Goal: Answer question/provide support: Answer question/provide support

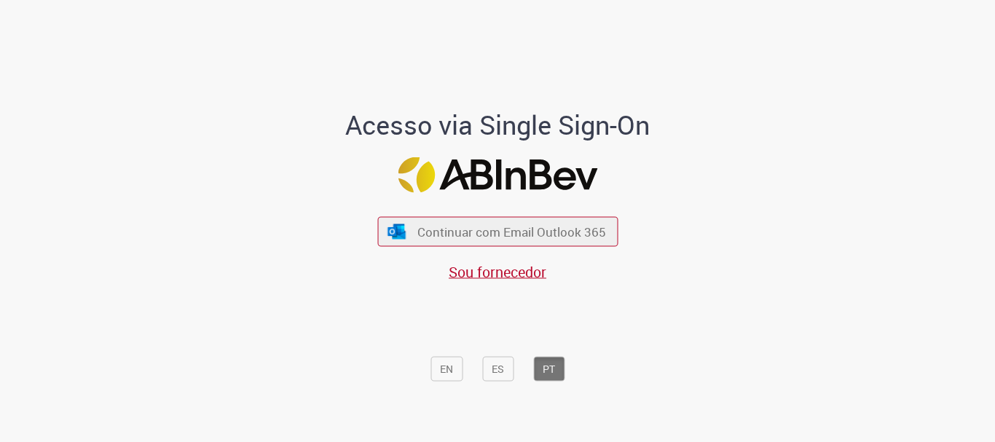
click at [578, 238] on span "Continuar com Email Outlook 365" at bounding box center [511, 232] width 189 height 17
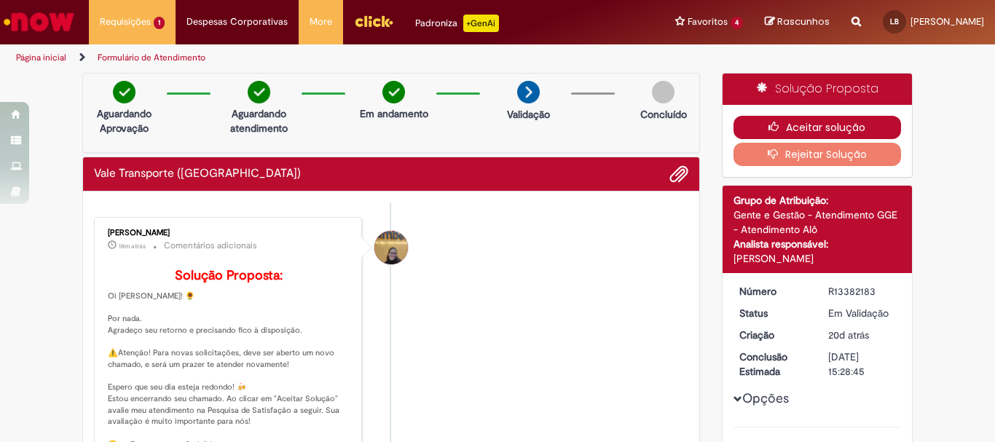
click at [785, 126] on button "Aceitar solução" at bounding box center [818, 127] width 168 height 23
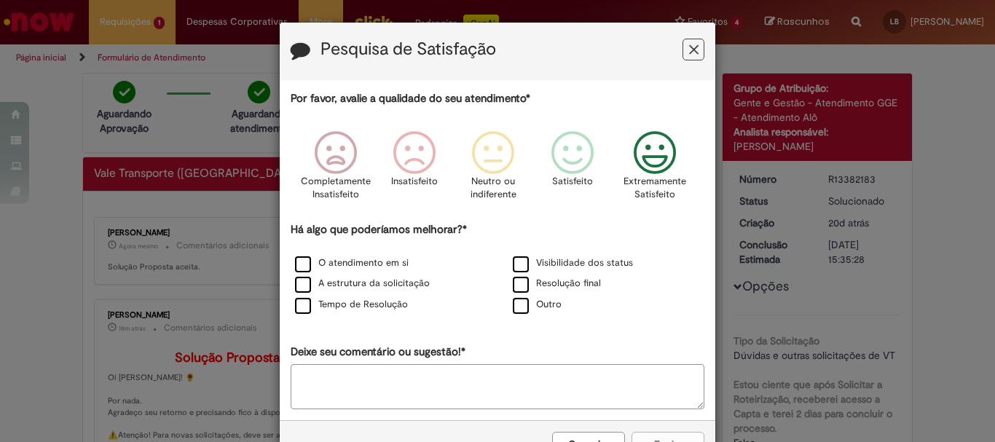
click at [666, 152] on icon "Feedback" at bounding box center [655, 153] width 55 height 44
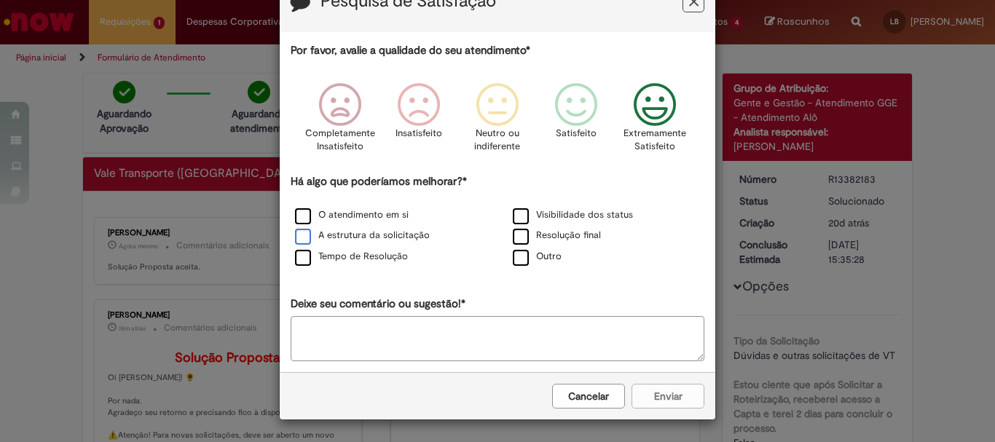
click at [295, 239] on label "A estrutura da solicitação" at bounding box center [362, 236] width 135 height 14
click at [297, 255] on label "Tempo de Resolução" at bounding box center [351, 257] width 113 height 14
click at [667, 395] on button "Enviar" at bounding box center [668, 396] width 73 height 25
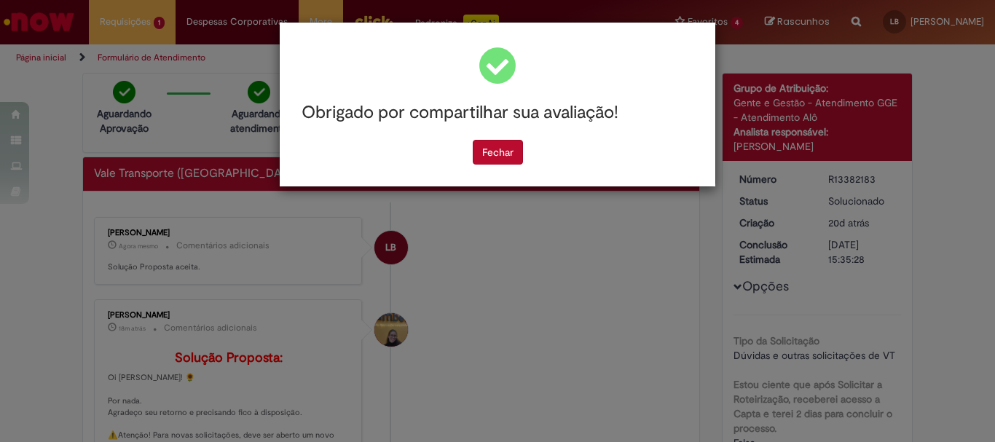
scroll to position [0, 0]
click at [487, 146] on button "Fechar" at bounding box center [498, 152] width 50 height 25
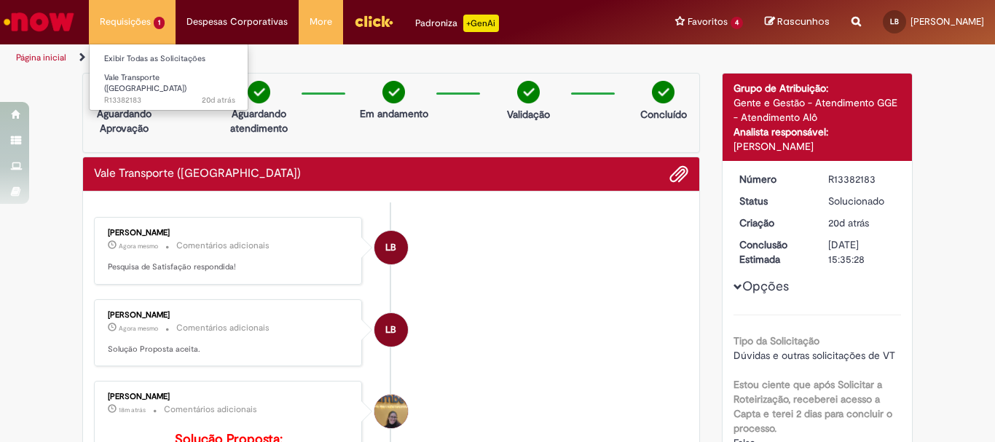
click at [142, 15] on li "Requisições 1 Exibir Todas as Solicitações Vale Transporte (VT) 20d atrás 20 di…" at bounding box center [132, 22] width 87 height 44
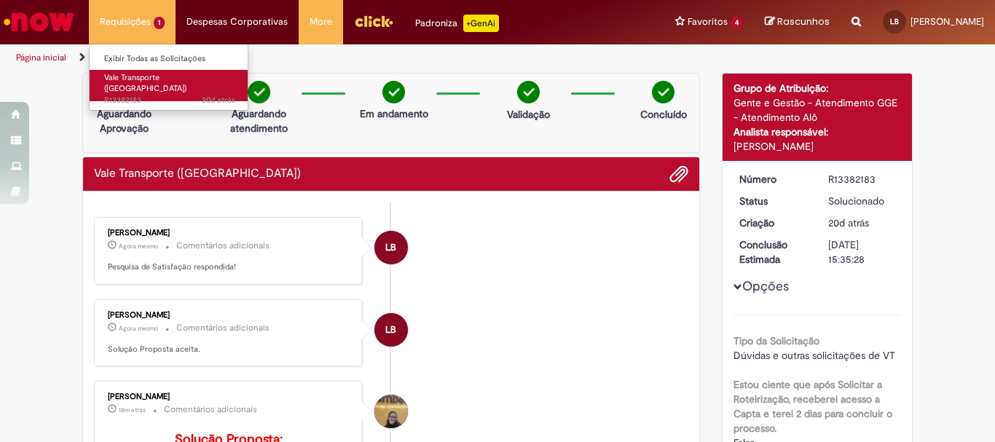
click at [132, 72] on span "Vale Transporte ([GEOGRAPHIC_DATA])" at bounding box center [145, 83] width 82 height 23
click at [171, 82] on span "Vale Transporte ([GEOGRAPHIC_DATA])" at bounding box center [145, 83] width 82 height 23
